Goal: Task Accomplishment & Management: Use online tool/utility

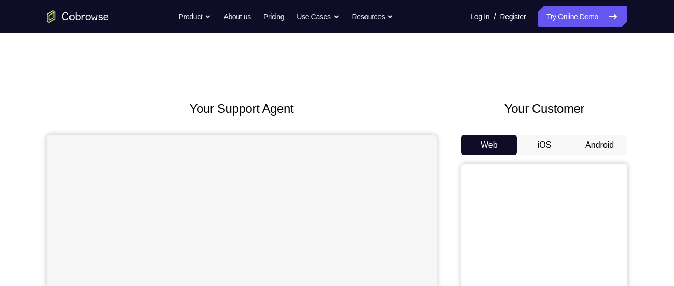
click at [602, 139] on button "Android" at bounding box center [599, 145] width 55 height 21
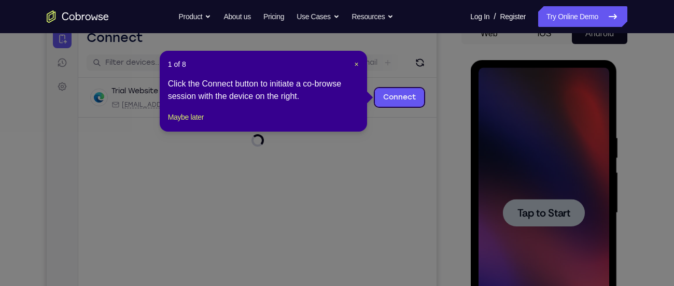
click at [542, 153] on icon at bounding box center [341, 143] width 682 height 286
click at [353, 65] on header "1 of 8 ×" at bounding box center [263, 64] width 191 height 10
click at [355, 63] on span "×" at bounding box center [357, 64] width 4 height 8
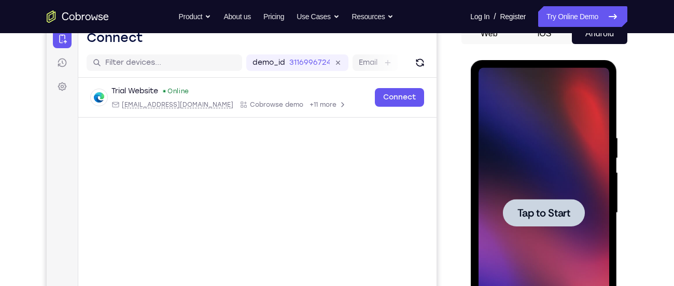
click at [512, 130] on div at bounding box center [543, 213] width 131 height 290
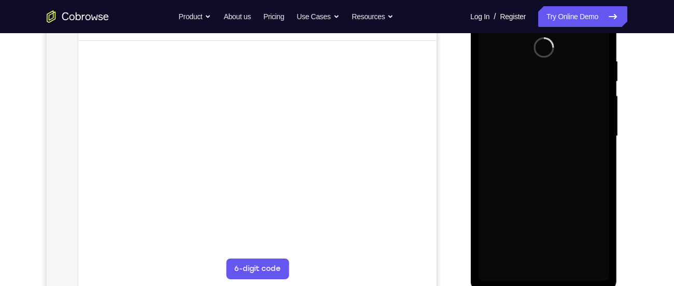
scroll to position [216, 0]
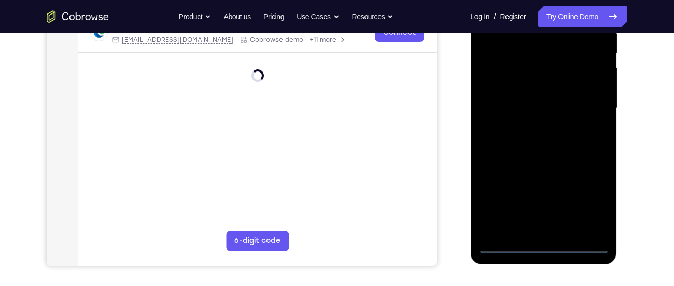
click at [539, 246] on div at bounding box center [543, 108] width 131 height 290
click at [591, 206] on div at bounding box center [543, 108] width 131 height 290
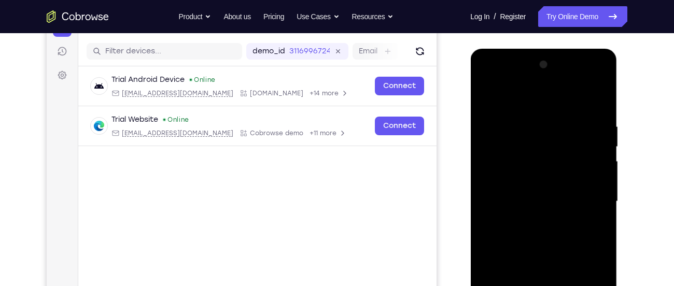
scroll to position [122, 0]
click at [517, 108] on div at bounding box center [543, 202] width 131 height 290
click at [589, 202] on div at bounding box center [543, 202] width 131 height 290
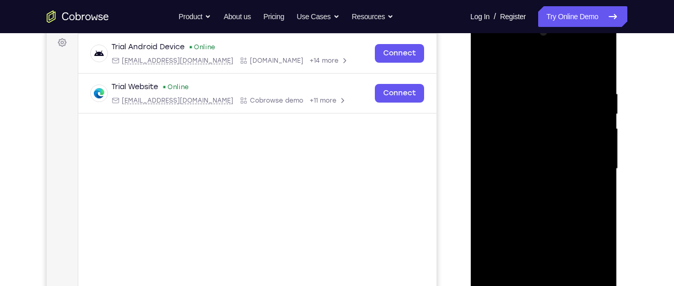
click at [530, 188] on div at bounding box center [543, 169] width 131 height 290
click at [519, 149] on div at bounding box center [543, 169] width 131 height 290
click at [514, 172] on div at bounding box center [543, 169] width 131 height 290
click at [514, 165] on div at bounding box center [543, 169] width 131 height 290
click at [515, 189] on div at bounding box center [543, 169] width 131 height 290
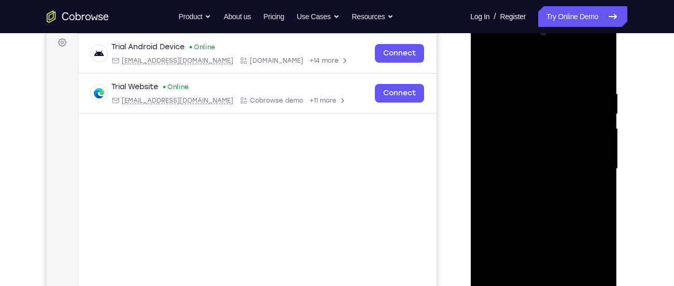
click at [541, 147] on div at bounding box center [543, 169] width 131 height 290
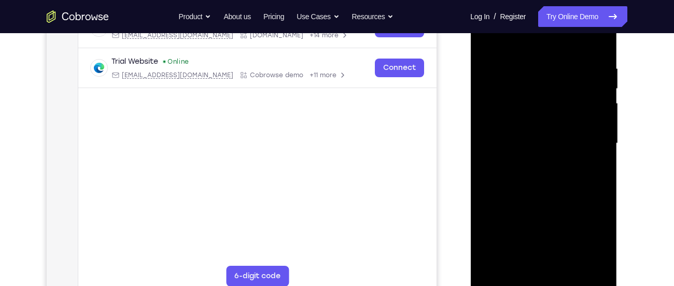
scroll to position [181, 0]
click at [600, 263] on div at bounding box center [543, 143] width 131 height 290
click at [551, 202] on div at bounding box center [543, 143] width 131 height 290
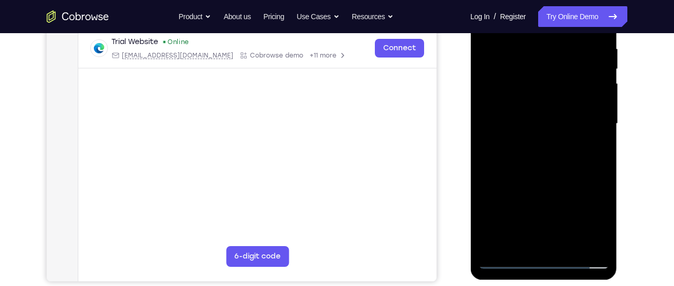
scroll to position [201, 0]
drag, startPoint x: 519, startPoint y: 163, endPoint x: 527, endPoint y: 124, distance: 40.1
click at [527, 124] on div at bounding box center [543, 123] width 131 height 290
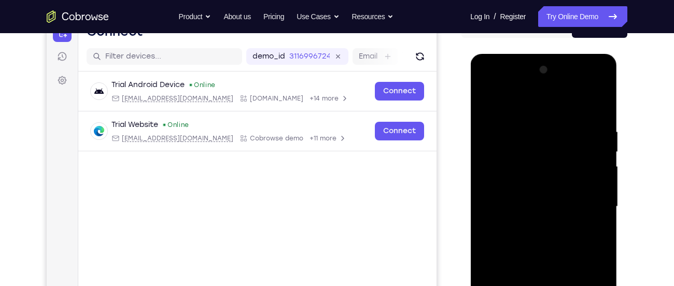
scroll to position [117, 0]
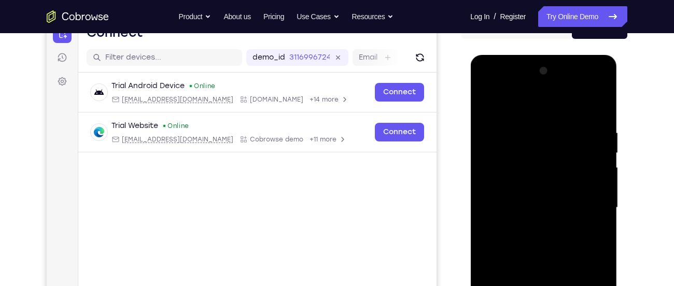
drag, startPoint x: 546, startPoint y: 148, endPoint x: 605, endPoint y: 310, distance: 173.1
click at [605, 286] on div at bounding box center [543, 208] width 131 height 290
drag, startPoint x: 529, startPoint y: 161, endPoint x: 677, endPoint y: 310, distance: 210.4
click at [618, 286] on html "Online web based iOS Simulators and Android Emulators. Run iPhone, iPad, Mobile…" at bounding box center [544, 210] width 148 height 311
click at [481, 85] on div at bounding box center [543, 208] width 131 height 290
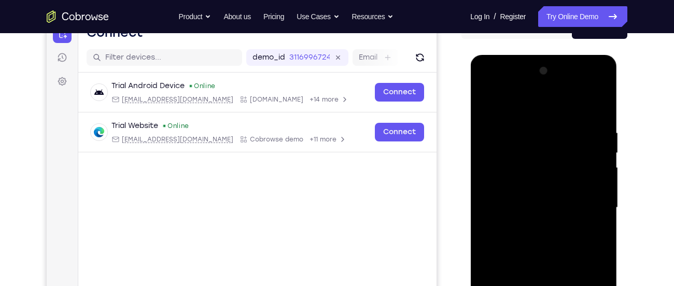
click at [525, 180] on div at bounding box center [543, 208] width 131 height 290
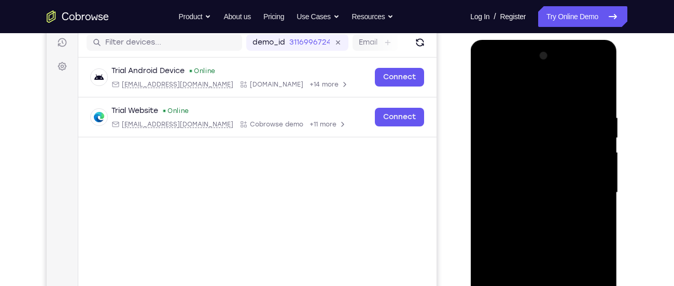
scroll to position [132, 0]
click at [524, 196] on div at bounding box center [543, 192] width 131 height 290
click at [519, 184] on div at bounding box center [543, 192] width 131 height 290
click at [519, 197] on div at bounding box center [543, 192] width 131 height 290
click at [510, 211] on div at bounding box center [543, 192] width 131 height 290
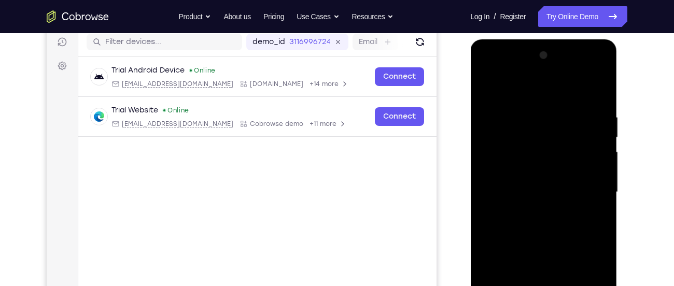
drag, startPoint x: 520, startPoint y: 230, endPoint x: 548, endPoint y: 152, distance: 82.8
click at [548, 152] on div at bounding box center [543, 192] width 131 height 290
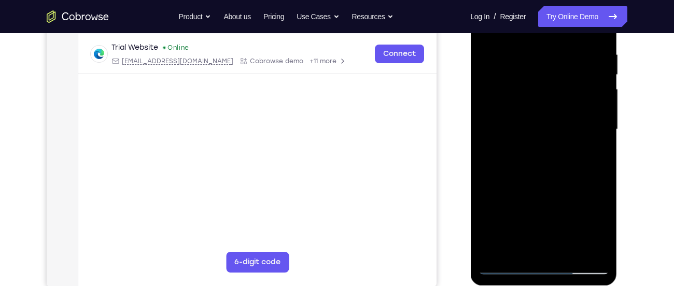
scroll to position [195, 0]
click at [535, 247] on div at bounding box center [543, 129] width 131 height 290
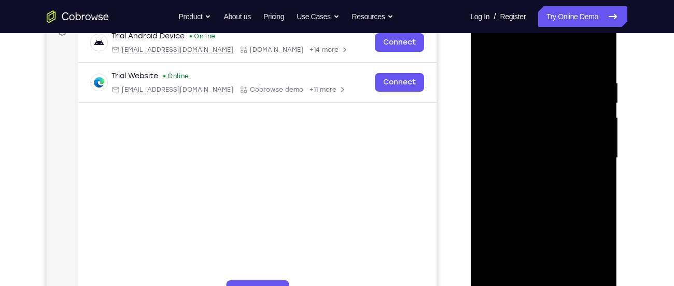
scroll to position [166, 0]
click at [507, 71] on div at bounding box center [543, 158] width 131 height 290
click at [494, 126] on div at bounding box center [543, 158] width 131 height 290
drag, startPoint x: 517, startPoint y: 223, endPoint x: 537, endPoint y: 163, distance: 63.8
click at [537, 163] on div at bounding box center [543, 158] width 131 height 290
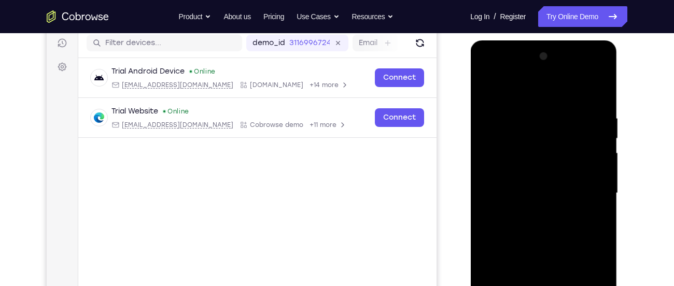
scroll to position [130, 0]
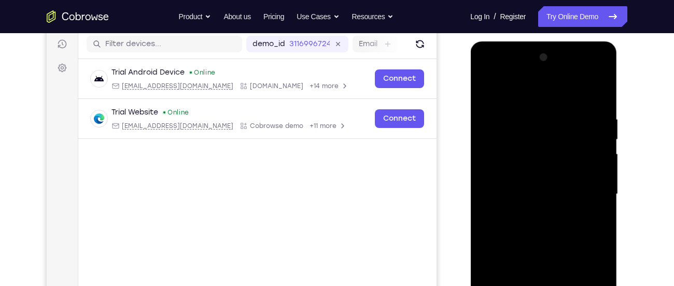
drag, startPoint x: 532, startPoint y: 151, endPoint x: 556, endPoint y: 225, distance: 78.5
click at [556, 225] on div at bounding box center [543, 194] width 131 height 290
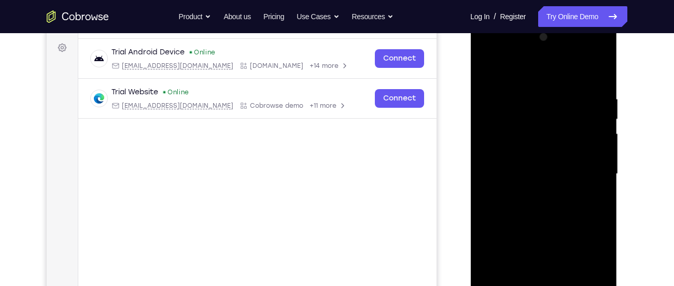
scroll to position [168, 0]
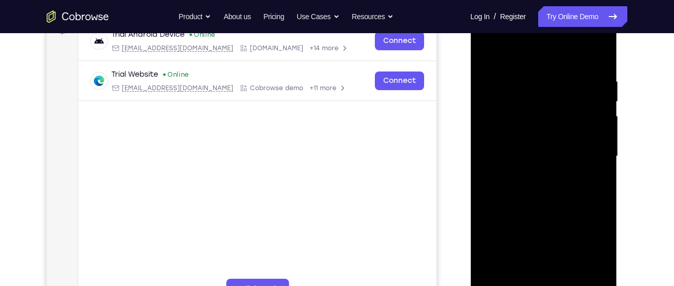
drag, startPoint x: 557, startPoint y: 219, endPoint x: 570, endPoint y: 159, distance: 60.9
click at [570, 159] on div at bounding box center [543, 156] width 131 height 290
drag, startPoint x: 570, startPoint y: 159, endPoint x: 568, endPoint y: 223, distance: 63.8
click at [568, 223] on div at bounding box center [543, 156] width 131 height 290
click at [600, 159] on div at bounding box center [543, 156] width 131 height 290
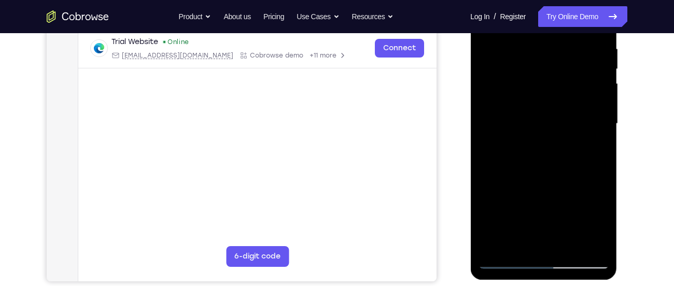
scroll to position [201, 0]
click at [573, 81] on div at bounding box center [543, 123] width 131 height 290
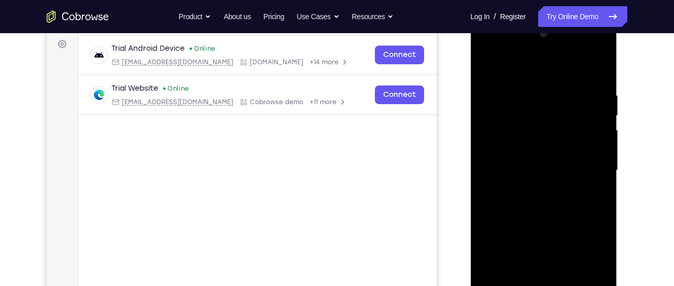
scroll to position [153, 0]
click at [536, 49] on div at bounding box center [543, 171] width 131 height 290
click at [595, 68] on div at bounding box center [543, 171] width 131 height 290
click at [547, 51] on div at bounding box center [543, 171] width 131 height 290
drag, startPoint x: 553, startPoint y: 113, endPoint x: 563, endPoint y: 89, distance: 26.3
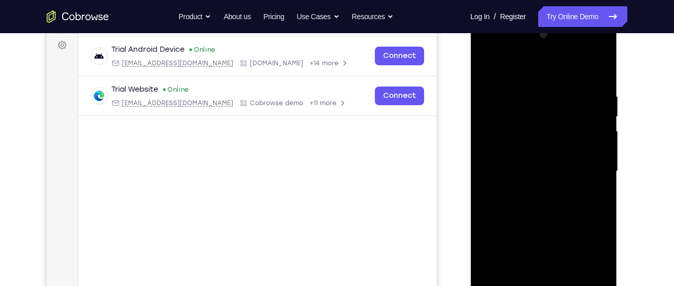
click at [563, 89] on div at bounding box center [543, 171] width 131 height 290
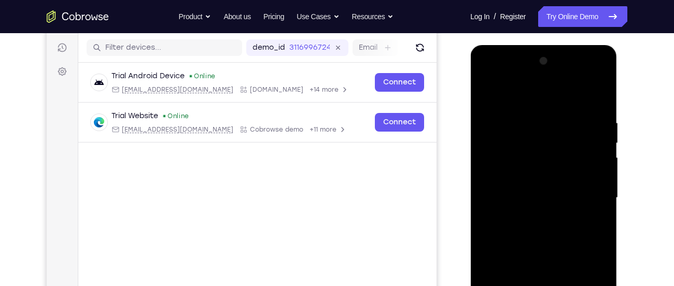
scroll to position [84, 0]
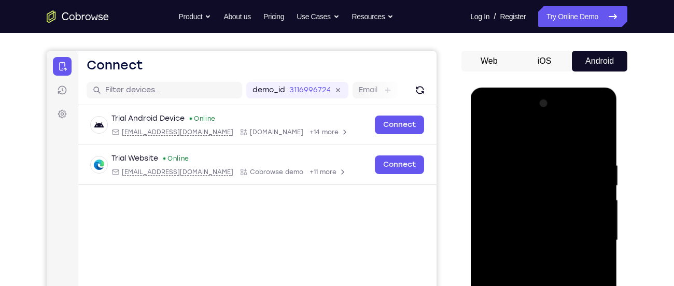
drag, startPoint x: 534, startPoint y: 162, endPoint x: 534, endPoint y: 226, distance: 64.3
click at [534, 226] on div at bounding box center [543, 240] width 131 height 290
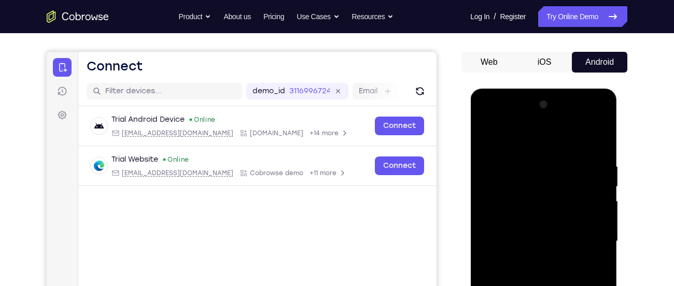
scroll to position [82, 0]
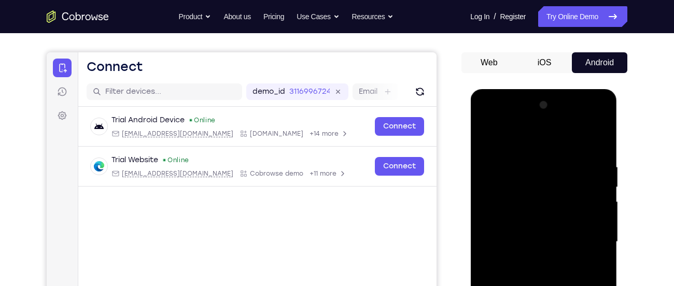
drag, startPoint x: 564, startPoint y: 191, endPoint x: 573, endPoint y: 132, distance: 59.7
click at [573, 132] on div at bounding box center [543, 242] width 131 height 290
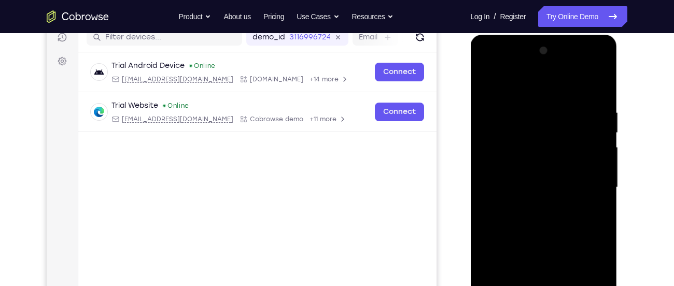
drag, startPoint x: 581, startPoint y: 236, endPoint x: 584, endPoint y: 192, distance: 44.2
click at [584, 192] on div at bounding box center [543, 188] width 131 height 290
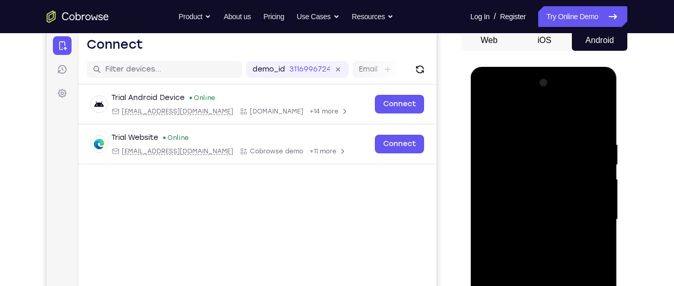
scroll to position [104, 0]
click at [483, 102] on div at bounding box center [543, 220] width 131 height 290
click at [496, 190] on div at bounding box center [543, 220] width 131 height 290
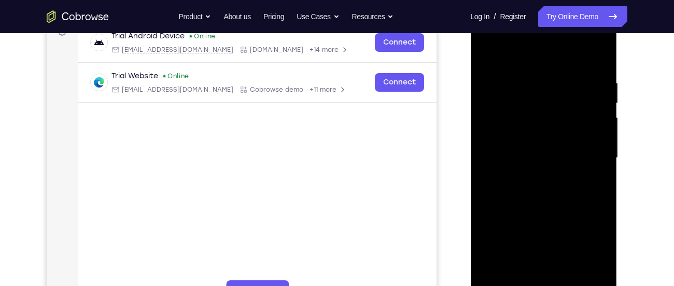
scroll to position [167, 0]
click at [516, 277] on div at bounding box center [543, 157] width 131 height 290
click at [515, 56] on div at bounding box center [543, 157] width 131 height 290
click at [484, 38] on div at bounding box center [543, 157] width 131 height 290
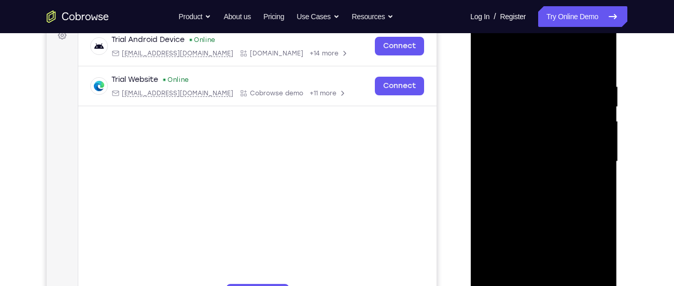
scroll to position [161, 0]
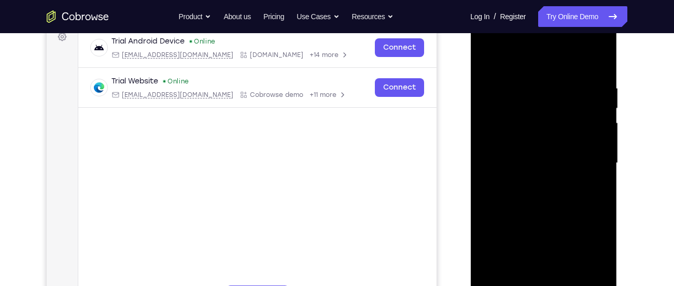
click at [526, 126] on div at bounding box center [543, 163] width 131 height 290
click at [579, 75] on div at bounding box center [543, 163] width 131 height 290
drag, startPoint x: 570, startPoint y: 202, endPoint x: 570, endPoint y: 170, distance: 32.1
click at [570, 170] on div at bounding box center [543, 163] width 131 height 290
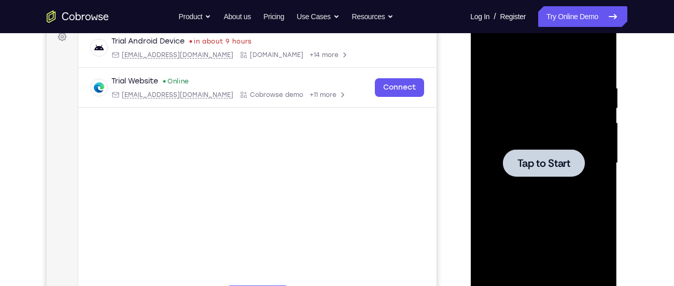
click at [562, 129] on div at bounding box center [543, 163] width 131 height 290
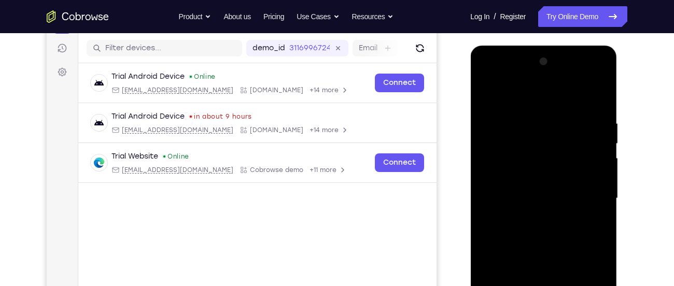
scroll to position [206, 0]
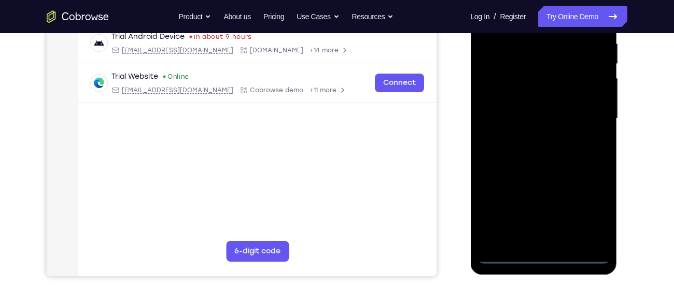
click at [547, 258] on div at bounding box center [543, 119] width 131 height 290
click at [584, 218] on div at bounding box center [543, 119] width 131 height 290
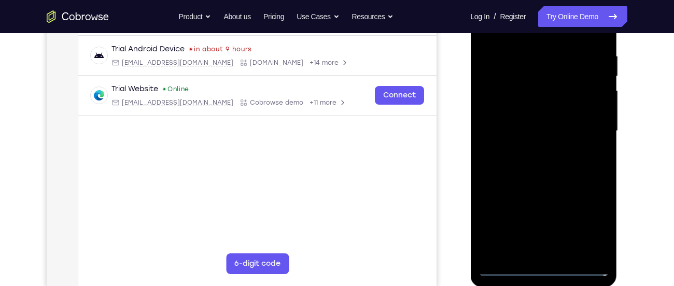
click at [587, 220] on div at bounding box center [543, 131] width 131 height 290
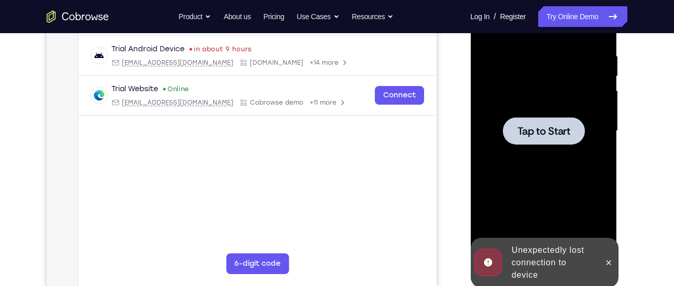
click at [562, 158] on div at bounding box center [543, 131] width 131 height 290
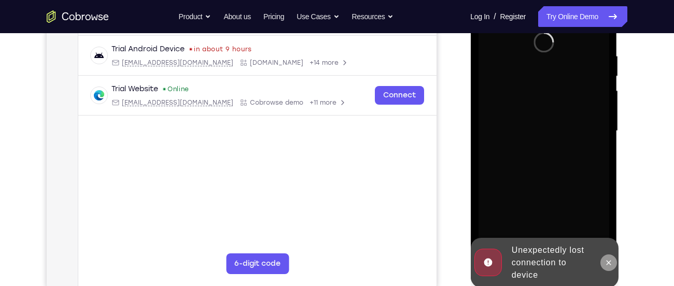
click at [612, 260] on button at bounding box center [608, 262] width 17 height 17
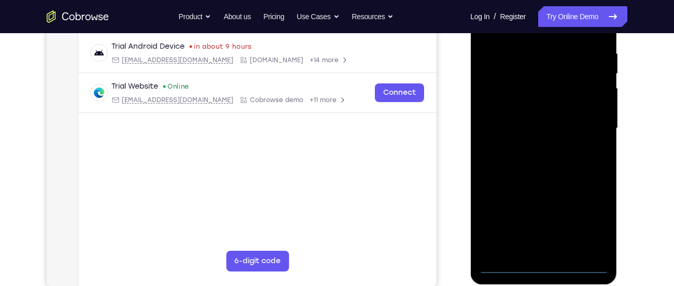
scroll to position [201, 0]
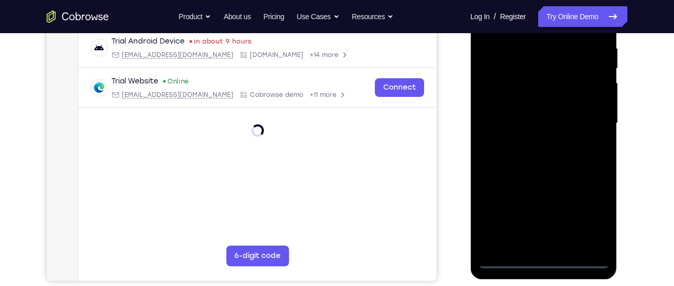
click at [542, 265] on div at bounding box center [543, 123] width 131 height 290
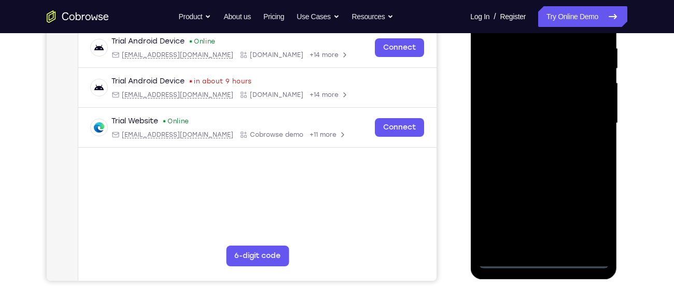
click at [588, 218] on div at bounding box center [543, 123] width 131 height 290
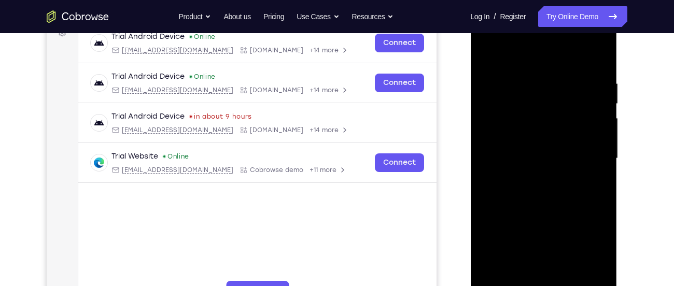
scroll to position [161, 0]
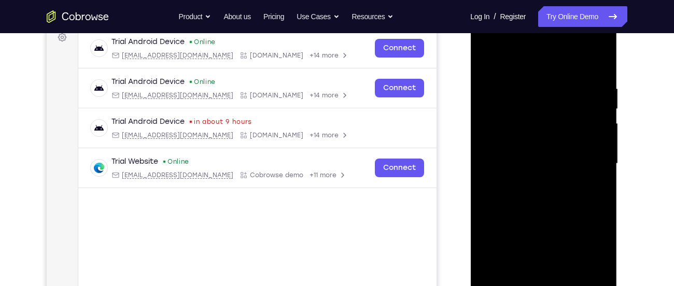
click at [517, 61] on div at bounding box center [543, 164] width 131 height 290
click at [500, 132] on div at bounding box center [543, 164] width 131 height 290
click at [533, 167] on div at bounding box center [543, 164] width 131 height 290
click at [520, 168] on div at bounding box center [543, 164] width 131 height 290
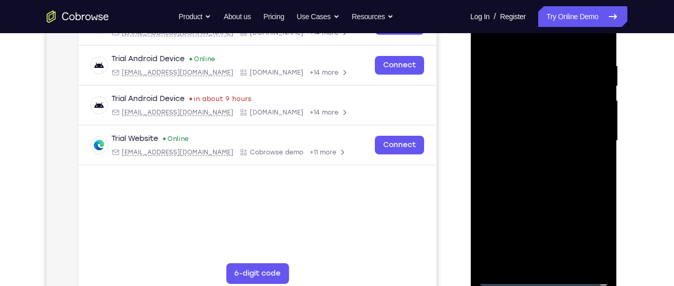
scroll to position [183, 0]
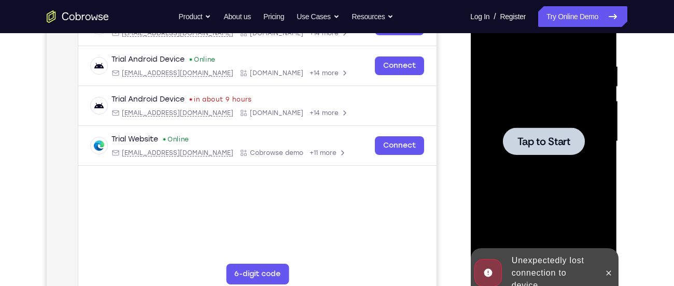
click at [517, 144] on span "Tap to Start" at bounding box center [543, 141] width 53 height 10
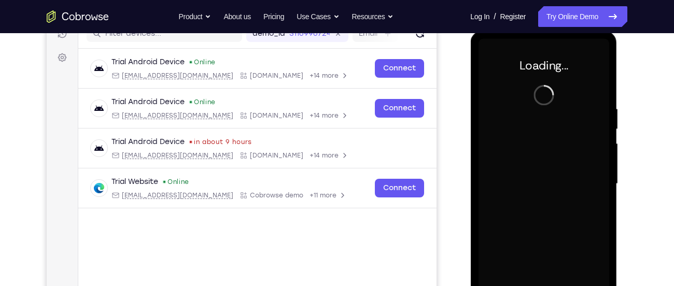
scroll to position [136, 0]
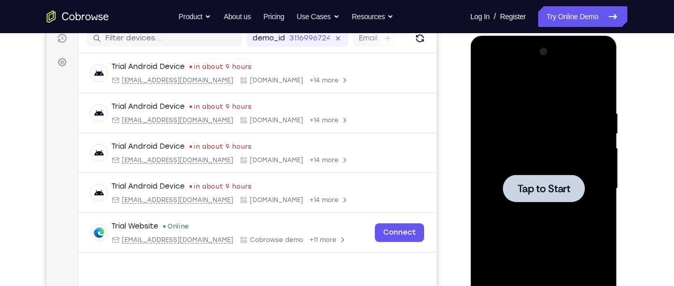
click at [492, 54] on div at bounding box center [543, 189] width 131 height 290
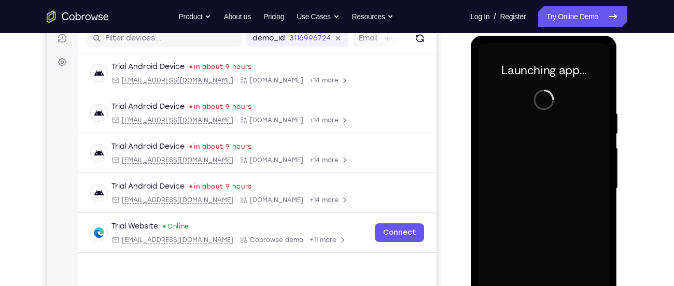
drag, startPoint x: 492, startPoint y: 54, endPoint x: 493, endPoint y: 131, distance: 77.2
click at [493, 131] on div at bounding box center [543, 189] width 131 height 290
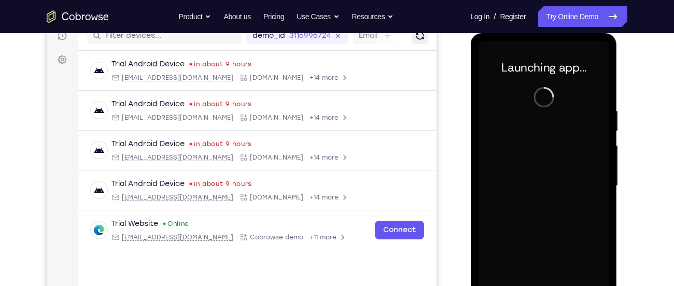
click at [422, 41] on button "Refresh" at bounding box center [420, 35] width 17 height 17
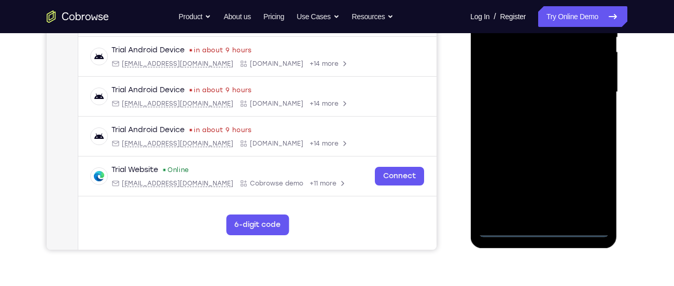
scroll to position [233, 0]
click at [544, 236] on div at bounding box center [543, 92] width 131 height 290
click at [544, 232] on div at bounding box center [543, 92] width 131 height 290
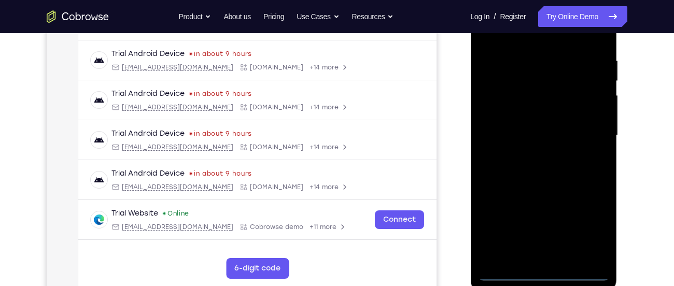
scroll to position [188, 0]
click at [582, 229] on div at bounding box center [543, 136] width 131 height 290
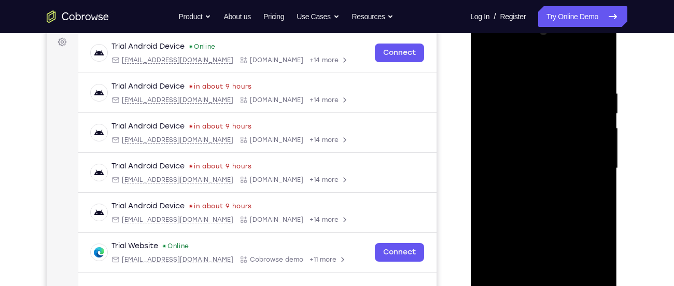
scroll to position [137, 0]
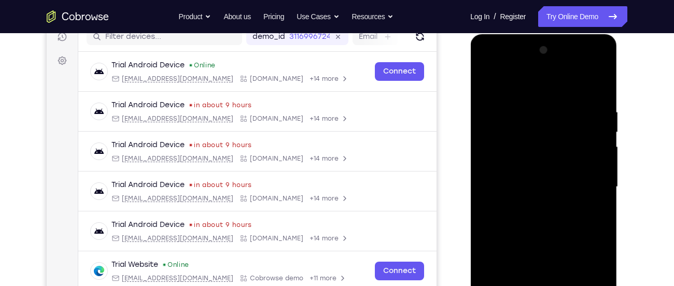
click at [533, 92] on div at bounding box center [543, 187] width 131 height 290
click at [500, 160] on div at bounding box center [543, 187] width 131 height 290
click at [501, 157] on div at bounding box center [543, 187] width 131 height 290
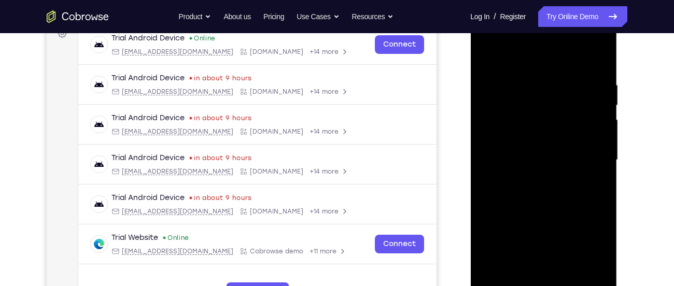
scroll to position [166, 0]
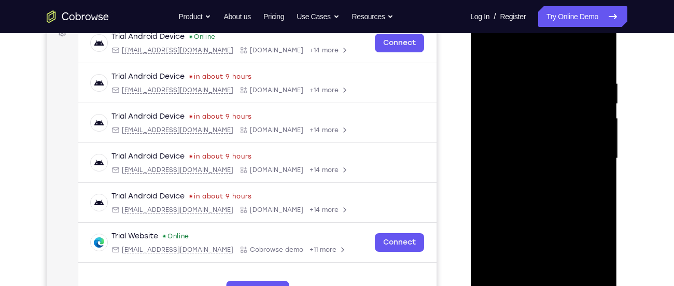
click at [525, 161] on div at bounding box center [543, 158] width 131 height 290
click at [538, 152] on div at bounding box center [543, 158] width 131 height 290
click at [531, 165] on div at bounding box center [543, 158] width 131 height 290
click at [511, 174] on div at bounding box center [543, 158] width 131 height 290
drag, startPoint x: 510, startPoint y: 64, endPoint x: 513, endPoint y: 32, distance: 31.8
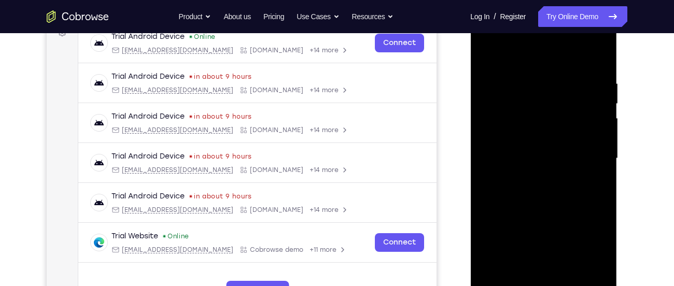
click at [513, 32] on div at bounding box center [543, 158] width 131 height 290
drag, startPoint x: 545, startPoint y: 185, endPoint x: 564, endPoint y: 72, distance: 114.6
click at [564, 72] on div at bounding box center [543, 158] width 131 height 290
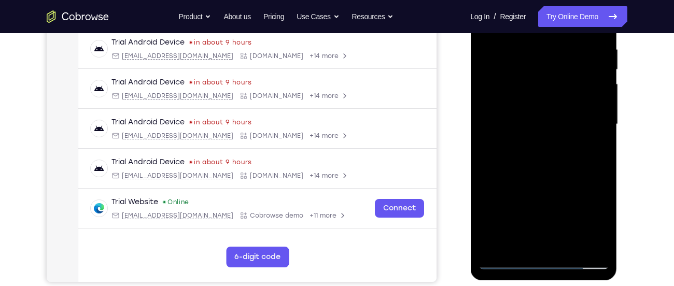
scroll to position [201, 0]
drag, startPoint x: 517, startPoint y: 178, endPoint x: 527, endPoint y: 103, distance: 75.7
click at [527, 103] on div at bounding box center [543, 124] width 131 height 290
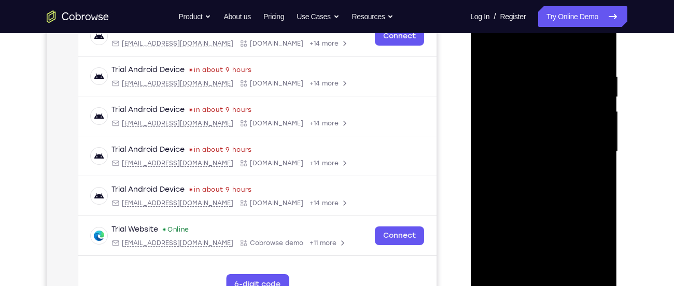
scroll to position [170, 0]
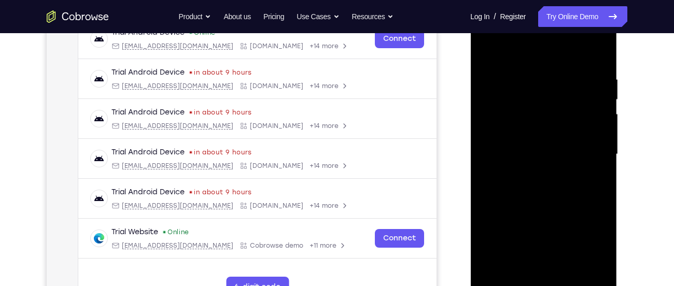
drag, startPoint x: 510, startPoint y: 233, endPoint x: 511, endPoint y: 112, distance: 121.3
click at [511, 112] on div at bounding box center [543, 154] width 131 height 290
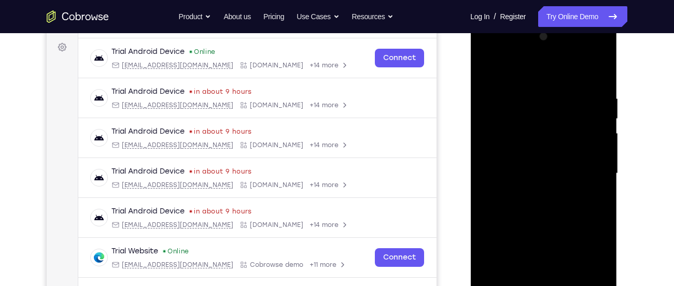
drag, startPoint x: 513, startPoint y: 177, endPoint x: 515, endPoint y: 70, distance: 107.3
click at [515, 70] on div at bounding box center [543, 174] width 131 height 290
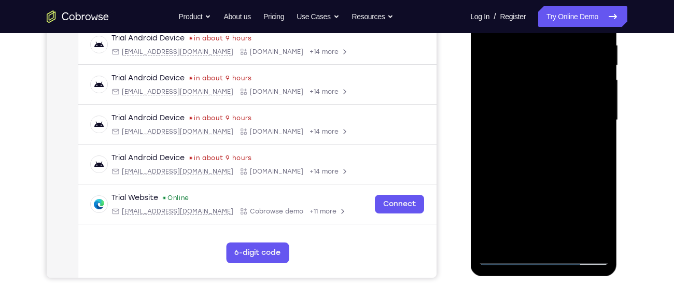
scroll to position [211, 0]
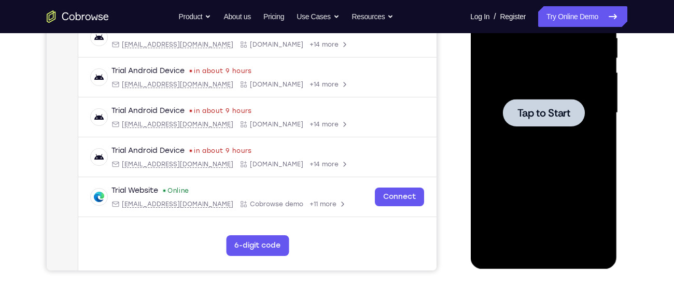
click at [480, 124] on div at bounding box center [543, 113] width 131 height 290
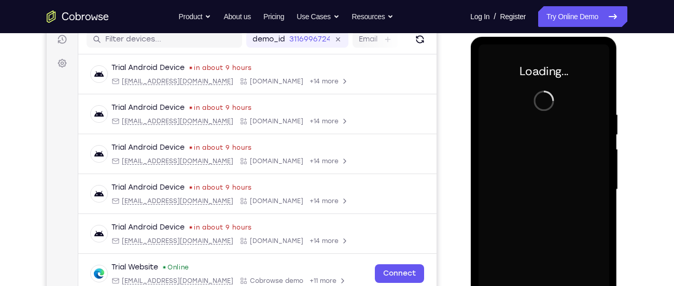
scroll to position [130, 0]
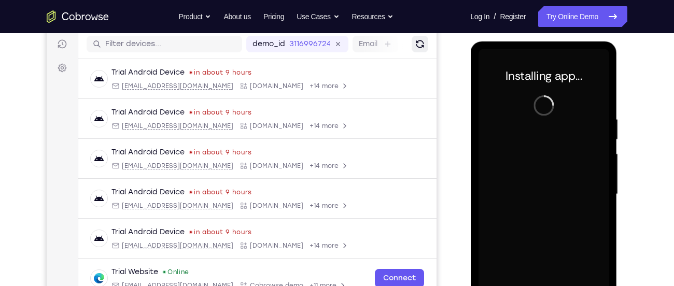
click at [416, 43] on icon "Refresh" at bounding box center [420, 44] width 10 height 10
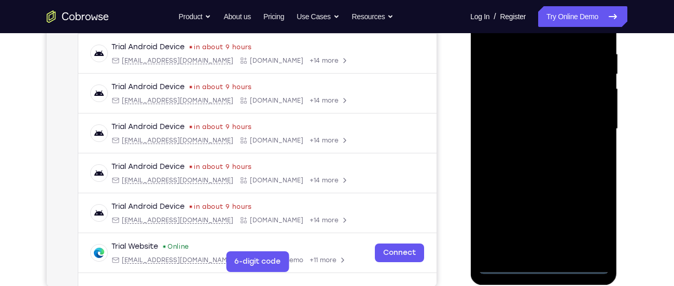
scroll to position [201, 0]
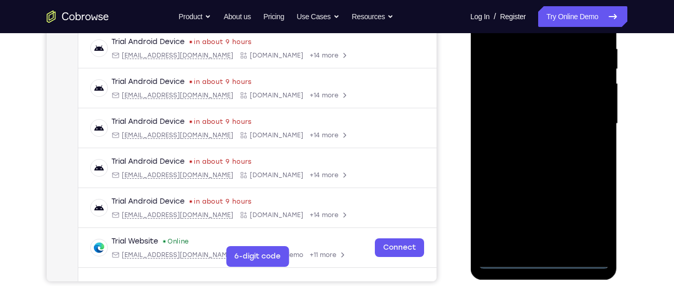
click at [542, 262] on div at bounding box center [543, 124] width 131 height 290
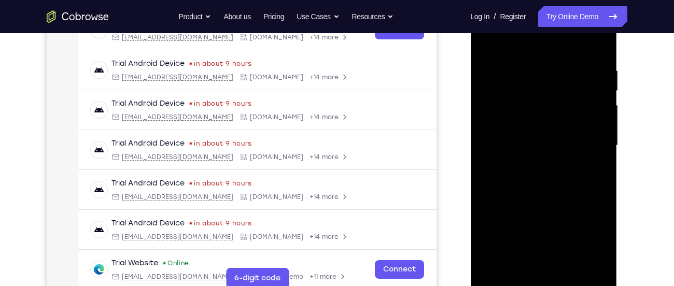
scroll to position [177, 0]
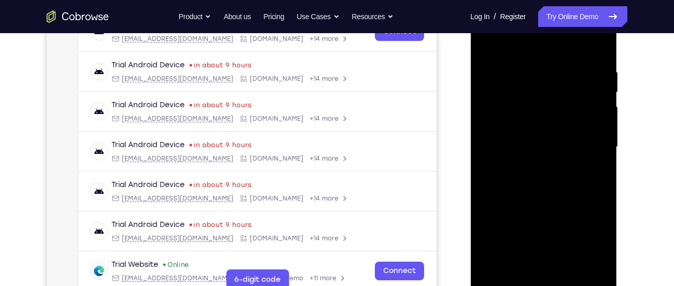
click at [585, 239] on div at bounding box center [543, 147] width 131 height 290
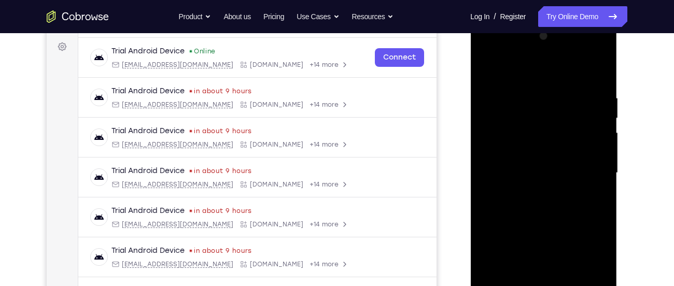
click at [541, 75] on div at bounding box center [543, 173] width 131 height 290
click at [507, 70] on div at bounding box center [543, 173] width 131 height 290
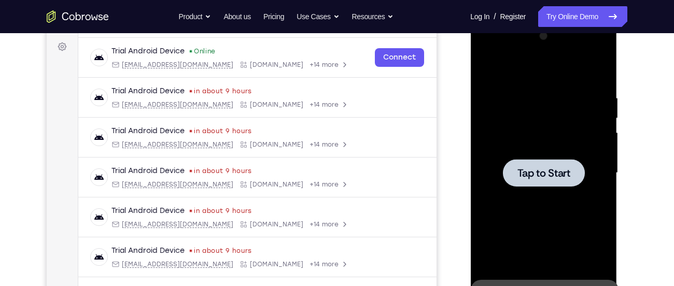
click at [511, 75] on div at bounding box center [543, 173] width 131 height 290
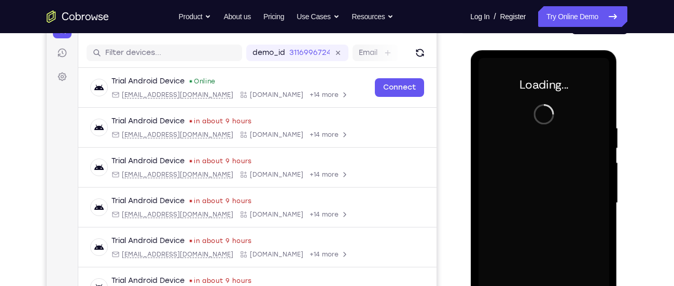
scroll to position [120, 0]
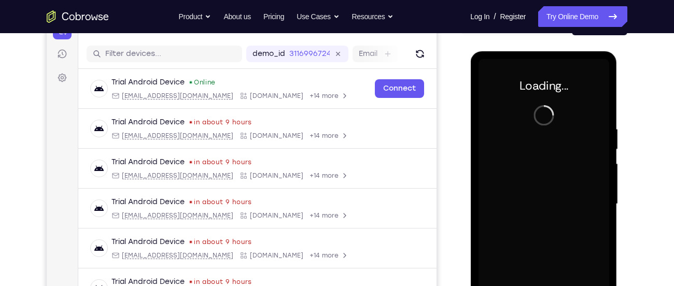
click at [440, 59] on div "Your Support Agent Your Customer Web iOS Android" at bounding box center [337, 170] width 581 height 383
click at [415, 59] on icon "Refresh" at bounding box center [420, 54] width 10 height 10
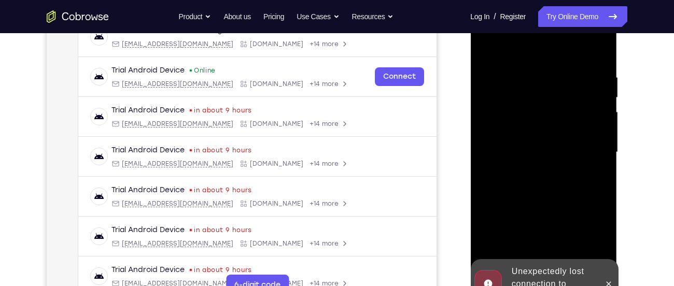
scroll to position [174, 0]
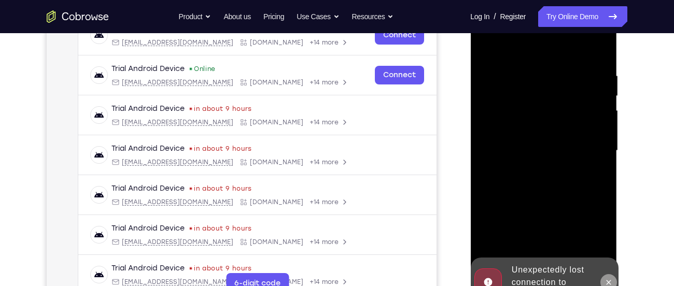
click at [610, 276] on button at bounding box center [608, 282] width 17 height 17
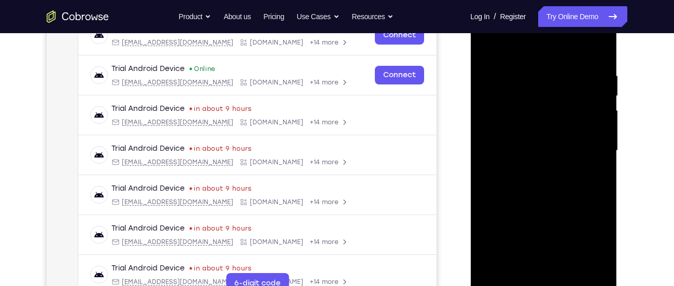
scroll to position [195, 0]
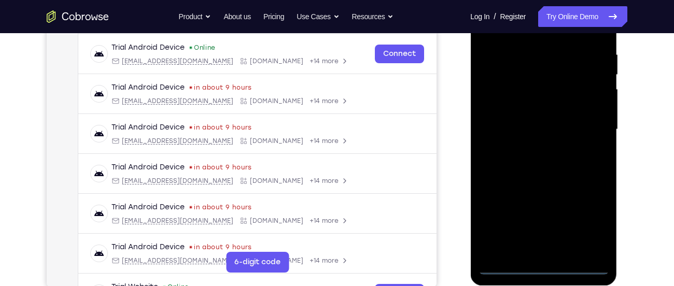
click at [546, 267] on div at bounding box center [543, 129] width 131 height 290
click at [538, 265] on div at bounding box center [543, 129] width 131 height 290
click at [544, 271] on div at bounding box center [543, 129] width 131 height 290
click at [588, 227] on div at bounding box center [543, 129] width 131 height 290
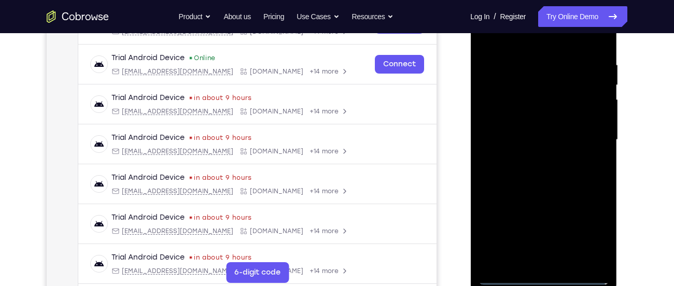
scroll to position [183, 0]
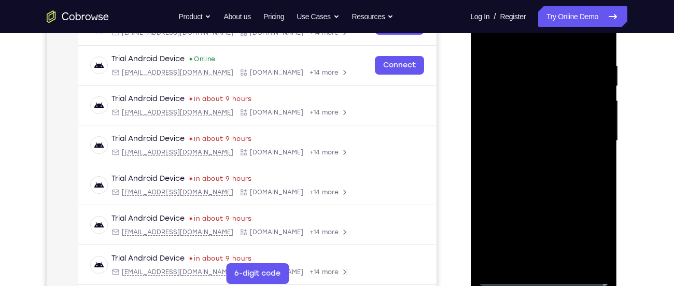
click at [589, 229] on div at bounding box center [543, 141] width 131 height 290
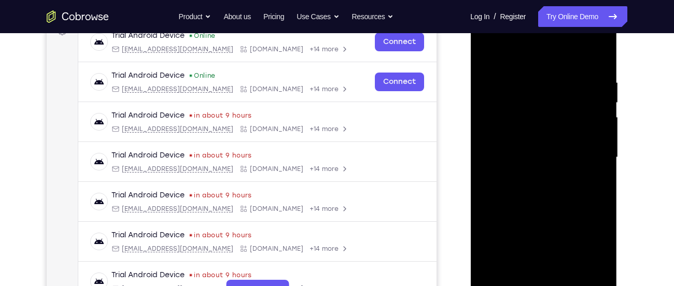
scroll to position [138, 0]
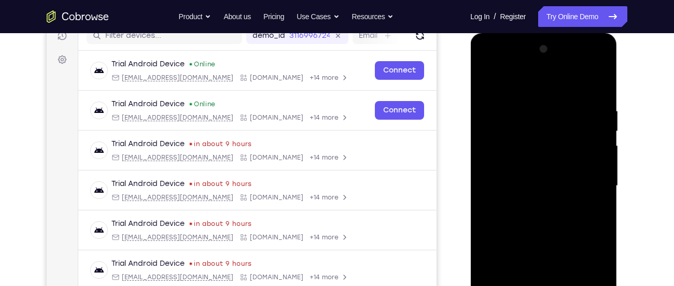
click at [533, 89] on div at bounding box center [543, 186] width 131 height 290
click at [516, 84] on div at bounding box center [543, 186] width 131 height 290
click at [502, 154] on div at bounding box center [543, 186] width 131 height 290
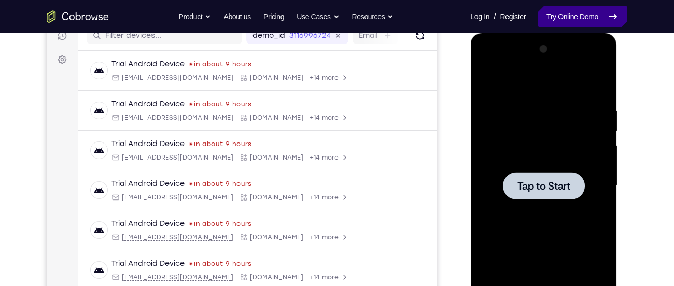
click at [567, 17] on link "Try Online Demo" at bounding box center [582, 16] width 89 height 21
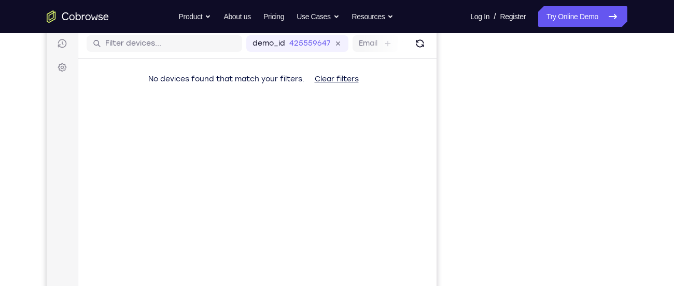
scroll to position [129, 0]
click at [412, 47] on button "Refresh" at bounding box center [420, 45] width 17 height 17
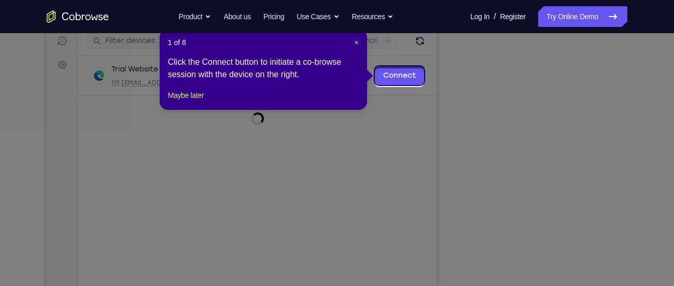
scroll to position [131, 0]
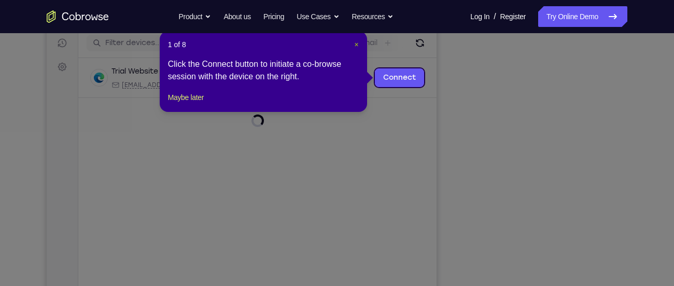
click at [355, 44] on span "×" at bounding box center [357, 44] width 4 height 8
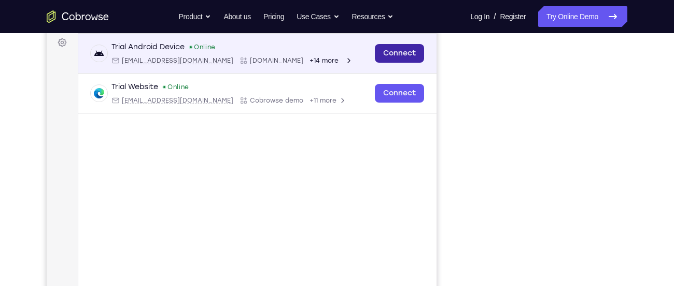
scroll to position [155, 0]
